Goal: Contribute content

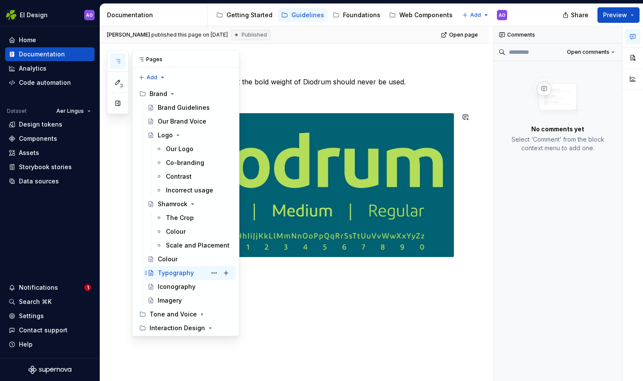
scroll to position [43, 0]
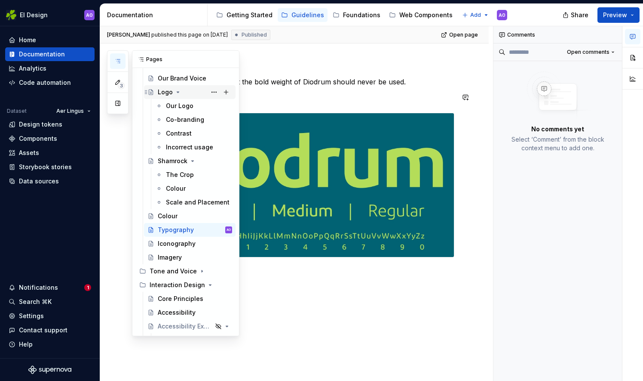
click at [162, 95] on div "Logo" at bounding box center [165, 92] width 15 height 9
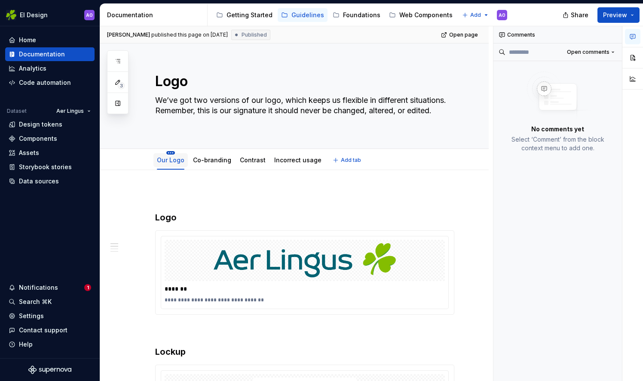
click at [172, 152] on html "EI Design AO Home Documentation Analytics Code automation Dataset Aer Lingus De…" at bounding box center [321, 190] width 643 height 381
click at [278, 197] on html "EI Design AO Home Documentation Analytics Code automation Dataset Aer Lingus De…" at bounding box center [321, 190] width 643 height 381
click at [341, 160] on span "Add tab" at bounding box center [351, 160] width 20 height 7
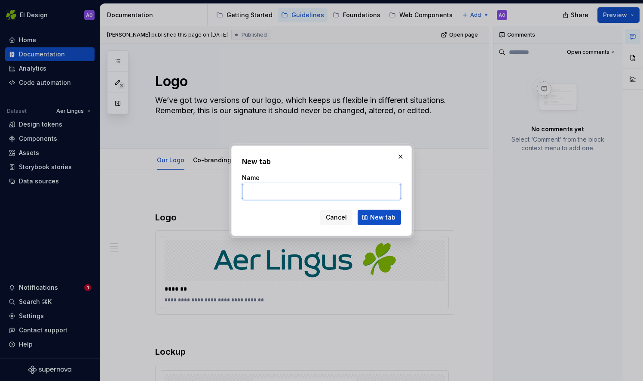
type textarea "*"
type input "Horzionatal"
type textarea "*"
type input "Horzionatal"
type textarea "*"
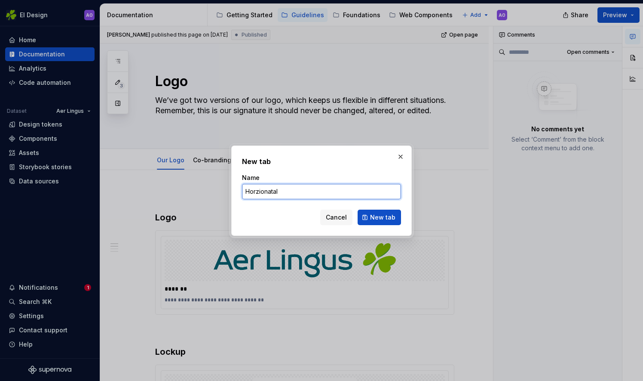
drag, startPoint x: 283, startPoint y: 195, endPoint x: 215, endPoint y: 194, distance: 68.4
click at [178, 194] on div "New tab Name Horzionatal Cancel New tab" at bounding box center [321, 190] width 643 height 381
drag, startPoint x: 272, startPoint y: 181, endPoint x: 263, endPoint y: 192, distance: 13.7
click at [265, 194] on input "Horzionatal" at bounding box center [321, 191] width 159 height 15
drag, startPoint x: 281, startPoint y: 189, endPoint x: 213, endPoint y: 189, distance: 67.5
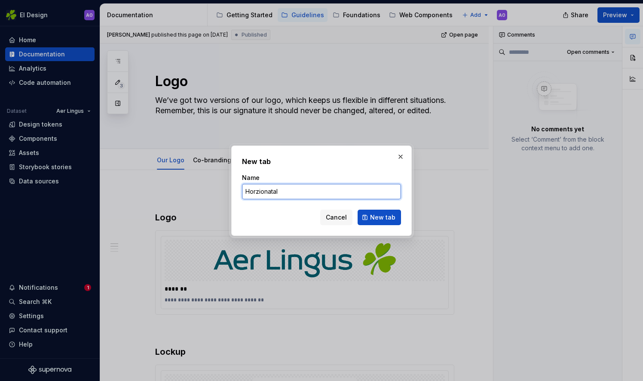
click at [213, 189] on div "New tab Name Horzionatal Cancel New tab" at bounding box center [321, 190] width 643 height 381
paste input "izon"
type input "Horizontal"
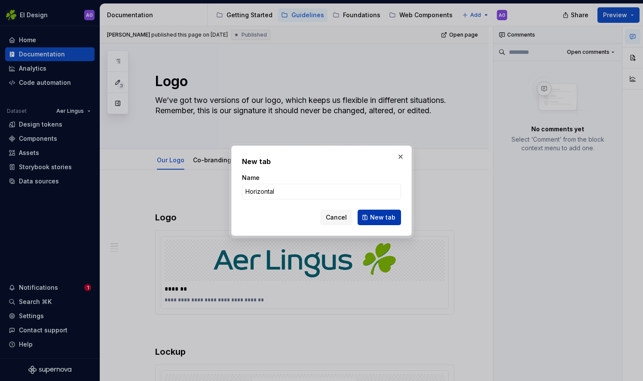
click at [366, 218] on button "New tab" at bounding box center [379, 216] width 43 height 15
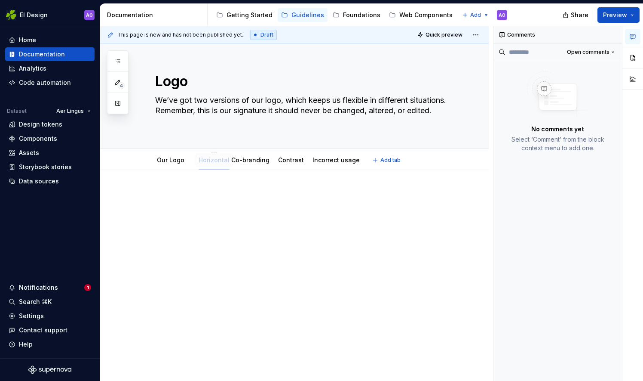
drag, startPoint x: 341, startPoint y: 164, endPoint x: 209, endPoint y: 158, distance: 131.7
click at [209, 158] on div "Horizontal" at bounding box center [214, 160] width 31 height 10
type textarea "*"
